Goal: Information Seeking & Learning: Learn about a topic

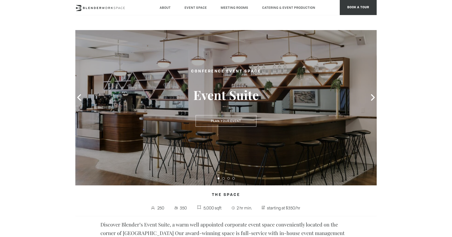
scroll to position [27, 0]
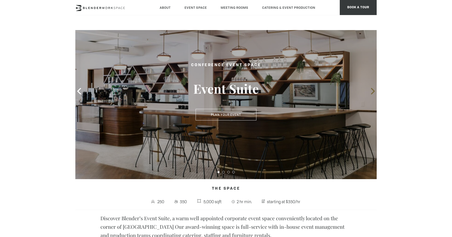
click at [371, 93] on icon at bounding box center [372, 91] width 7 height 7
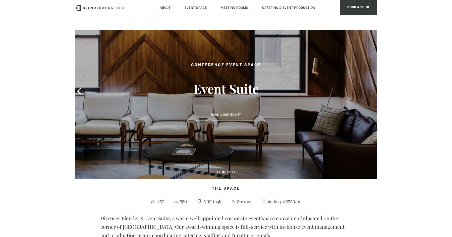
click at [372, 91] on icon at bounding box center [372, 91] width 7 height 7
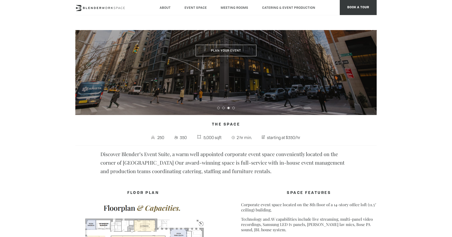
scroll to position [0, 0]
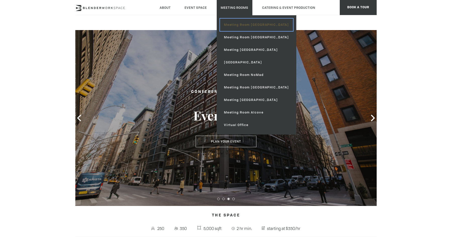
click at [243, 22] on link "Meeting Room [GEOGRAPHIC_DATA]" at bounding box center [256, 25] width 73 height 13
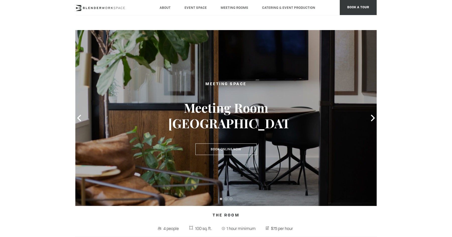
click at [368, 116] on div at bounding box center [225, 118] width 301 height 176
click at [371, 117] on icon at bounding box center [372, 118] width 7 height 7
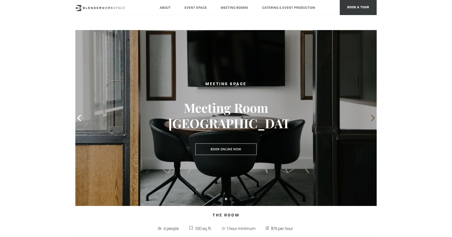
click at [371, 117] on icon at bounding box center [372, 118] width 7 height 7
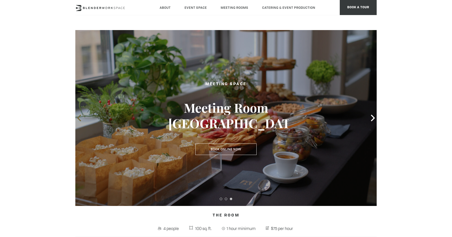
click at [78, 116] on icon at bounding box center [79, 118] width 7 height 7
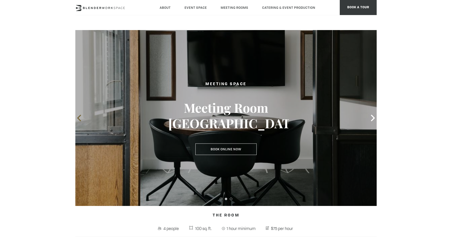
click at [78, 116] on icon at bounding box center [79, 118] width 7 height 7
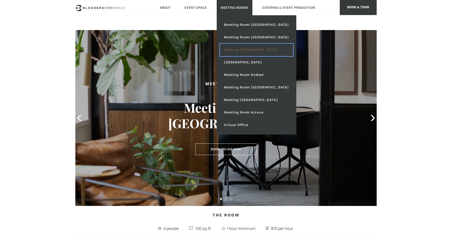
click at [237, 50] on link "Meeting [GEOGRAPHIC_DATA]" at bounding box center [256, 50] width 73 height 13
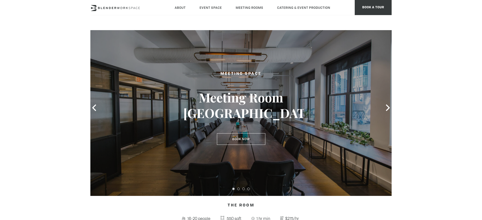
scroll to position [5, 0]
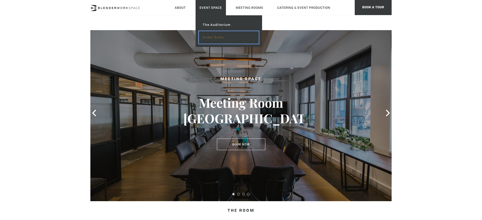
click at [208, 36] on link "Event Suite" at bounding box center [229, 37] width 60 height 13
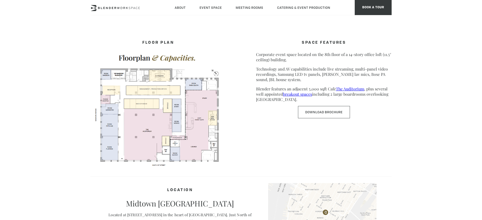
scroll to position [241, 0]
click at [321, 115] on link "Download Brochure" at bounding box center [324, 113] width 52 height 12
